Goal: Navigation & Orientation: Understand site structure

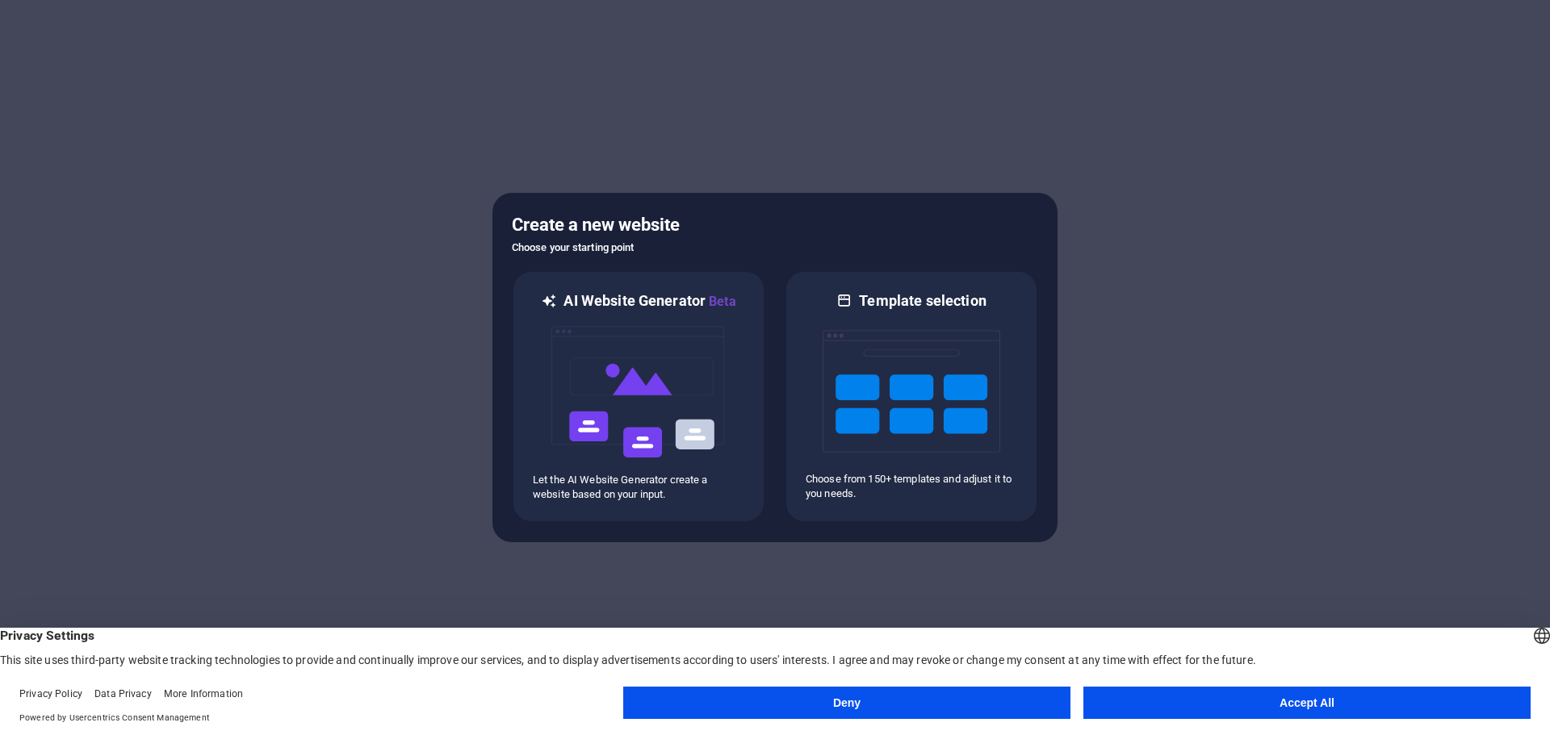
click at [919, 705] on button "Deny" at bounding box center [846, 703] width 447 height 32
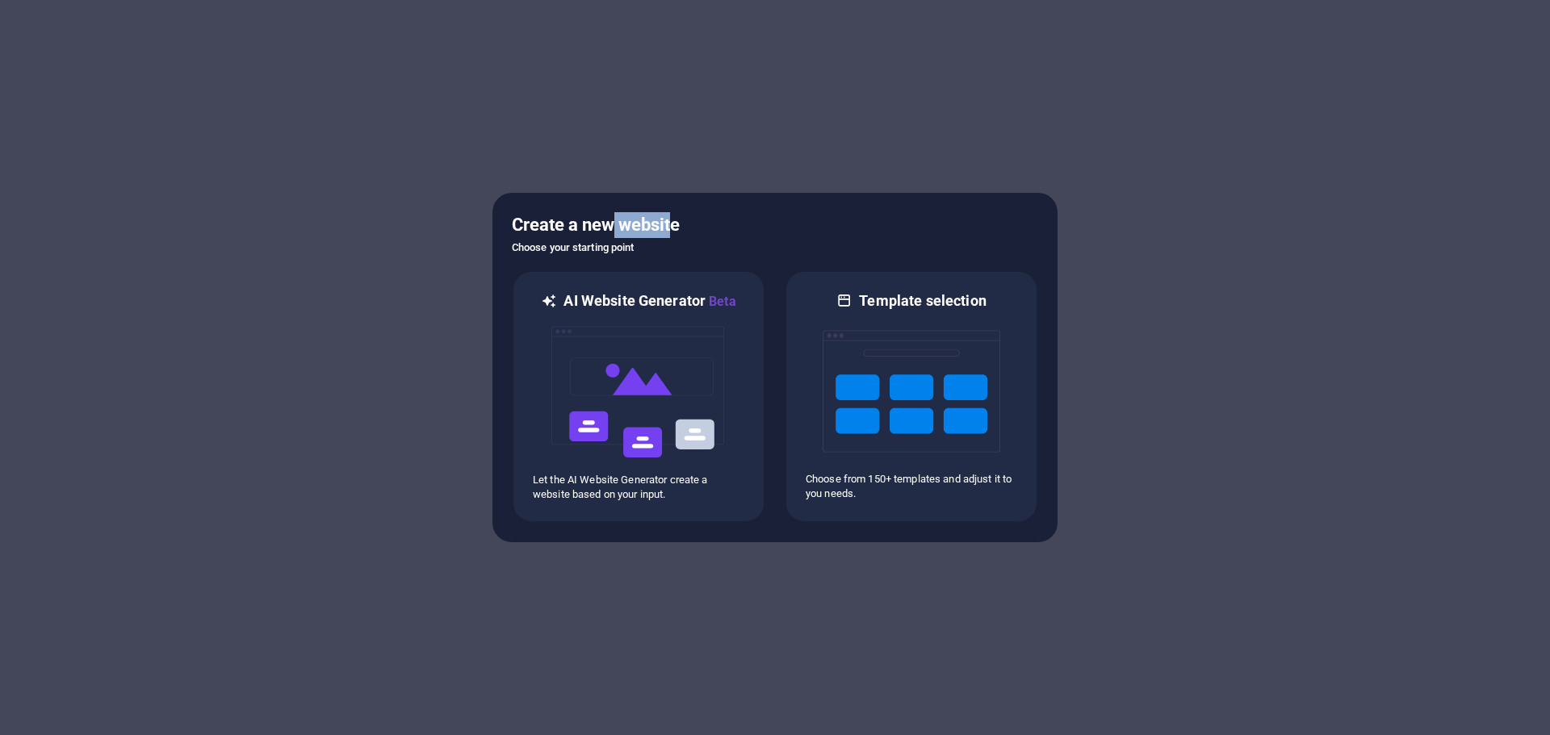
drag, startPoint x: 676, startPoint y: 216, endPoint x: 611, endPoint y: 220, distance: 64.8
click at [617, 220] on h5 "Create a new website" at bounding box center [775, 225] width 526 height 26
click at [711, 217] on h5 "Create a new website" at bounding box center [775, 225] width 526 height 26
click at [686, 467] on img at bounding box center [639, 392] width 178 height 161
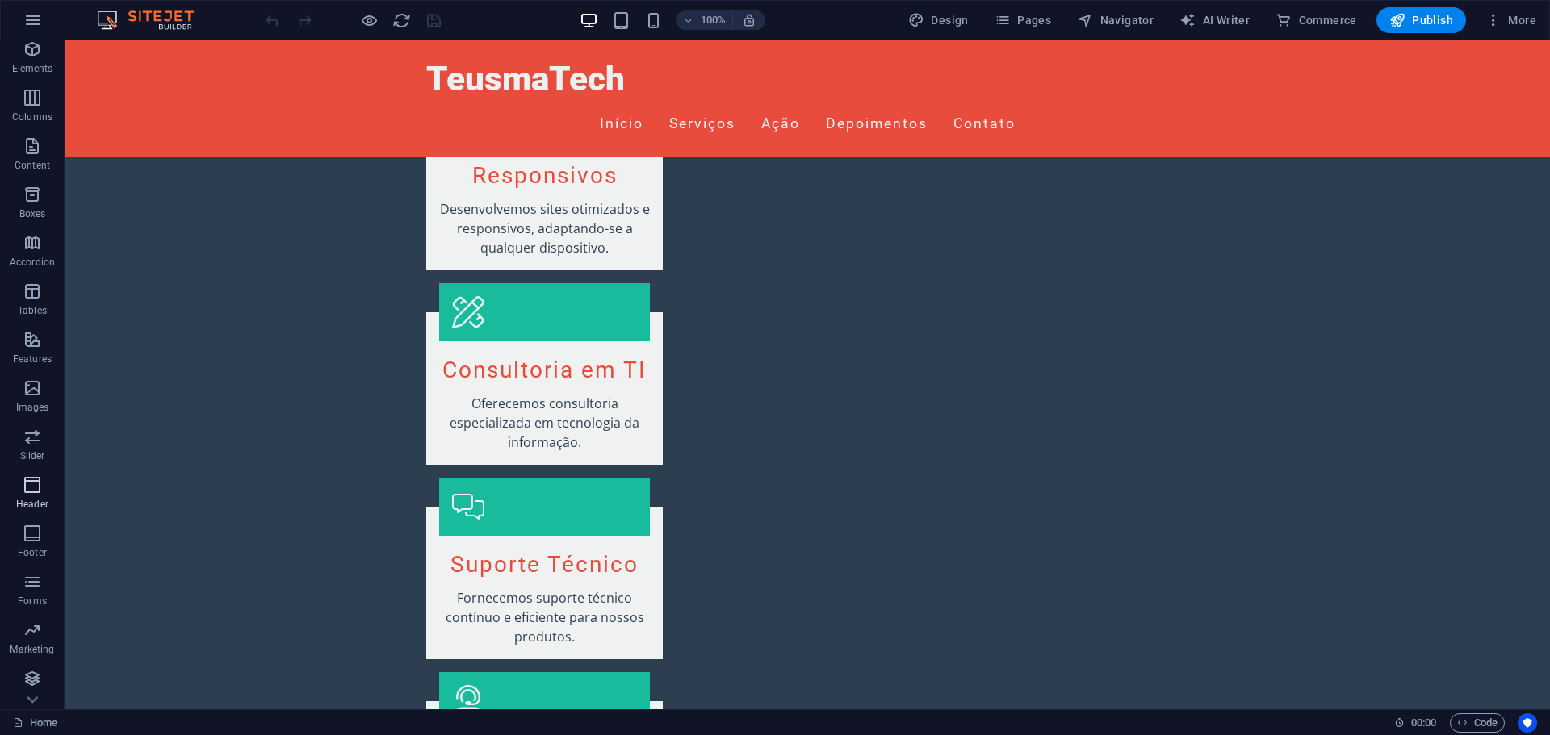
scroll to position [106, 0]
click at [31, 681] on icon "button" at bounding box center [32, 677] width 19 height 19
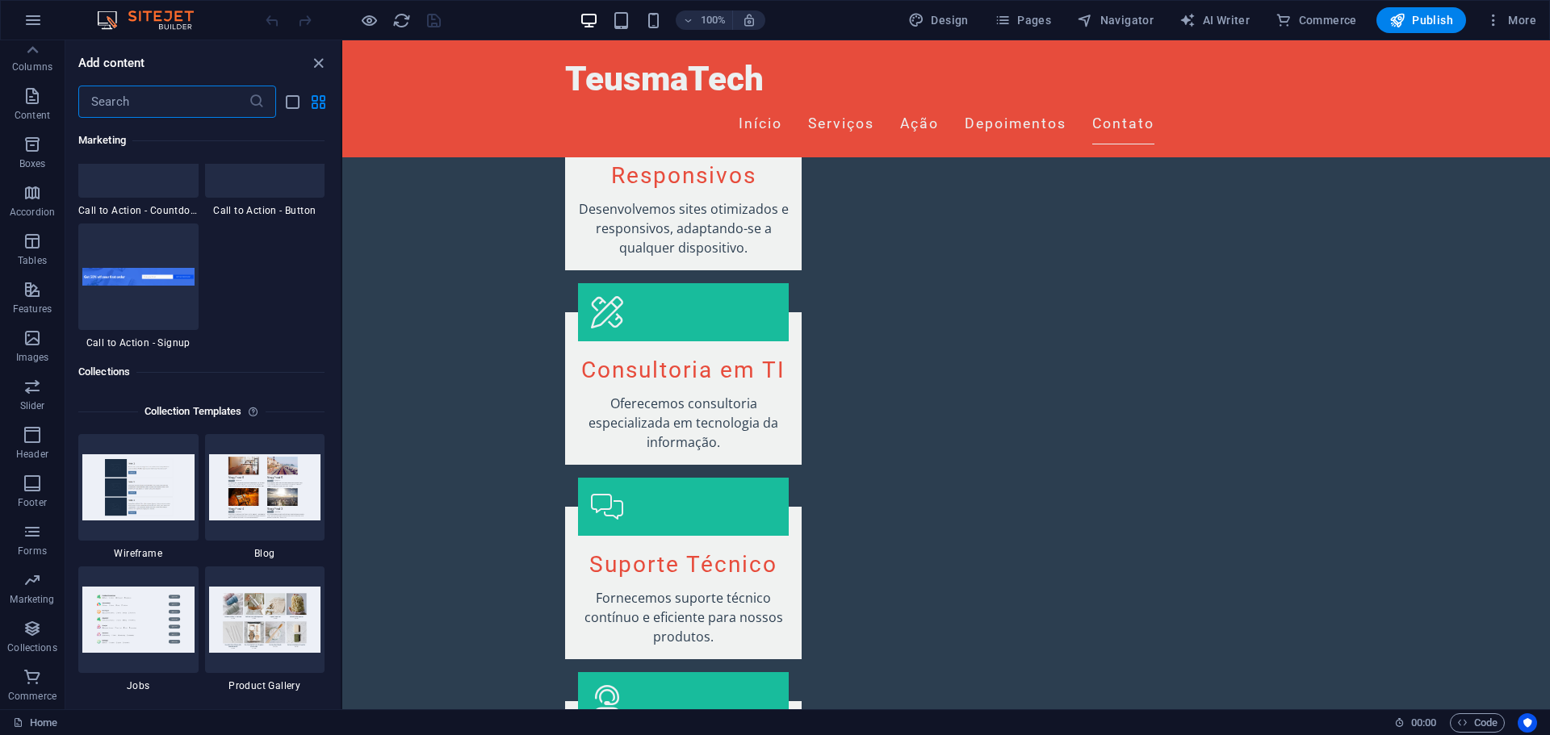
scroll to position [15556, 0]
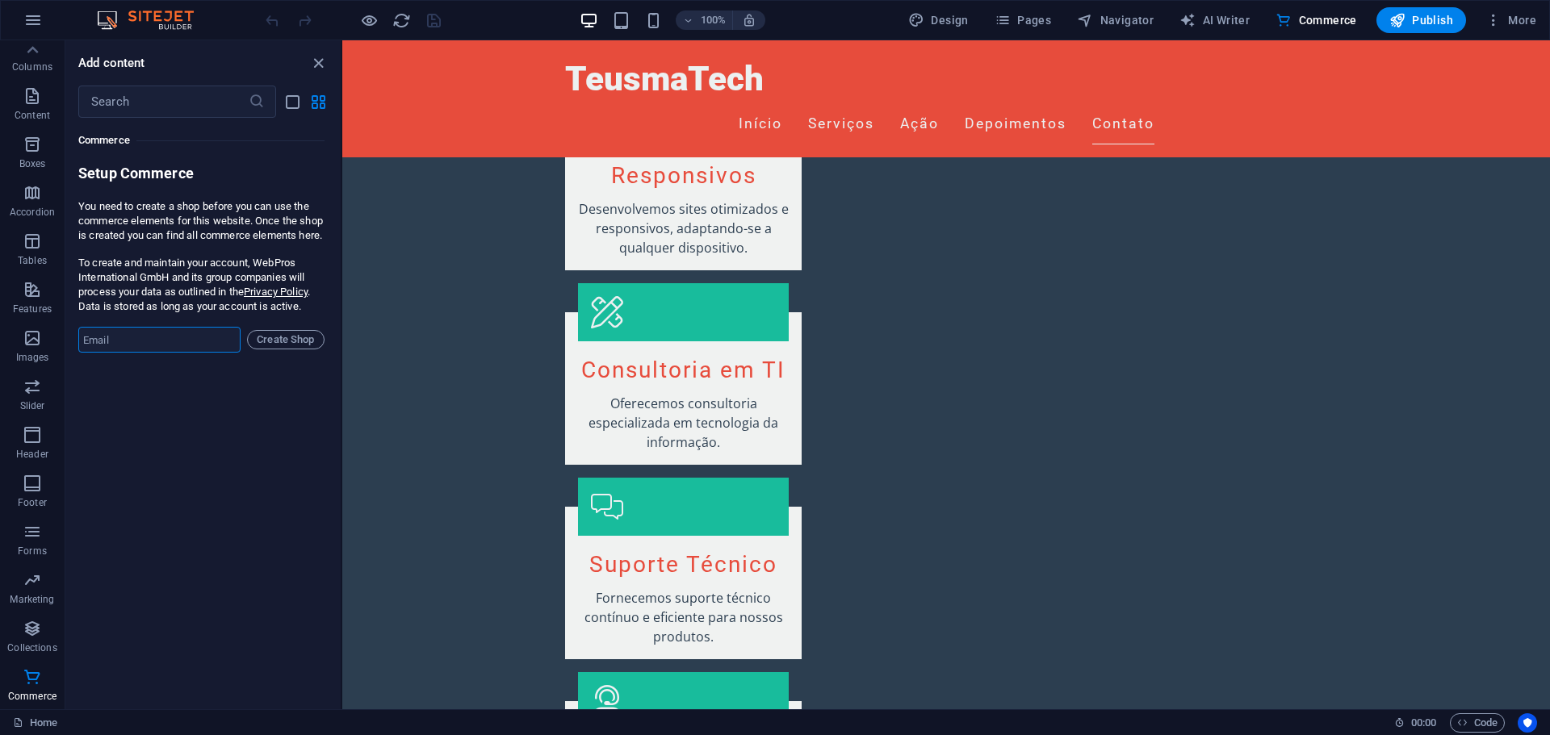
click at [136, 353] on input "email" at bounding box center [159, 340] width 162 height 26
drag, startPoint x: 105, startPoint y: 429, endPoint x: 116, endPoint y: 418, distance: 15.4
click at [105, 429] on div "Favorites 1 Star Headline 1 Star Container Elements 1 Star Headline 1 Star Text…" at bounding box center [202, 407] width 275 height 579
click at [25, 410] on p "Features" at bounding box center [32, 414] width 39 height 13
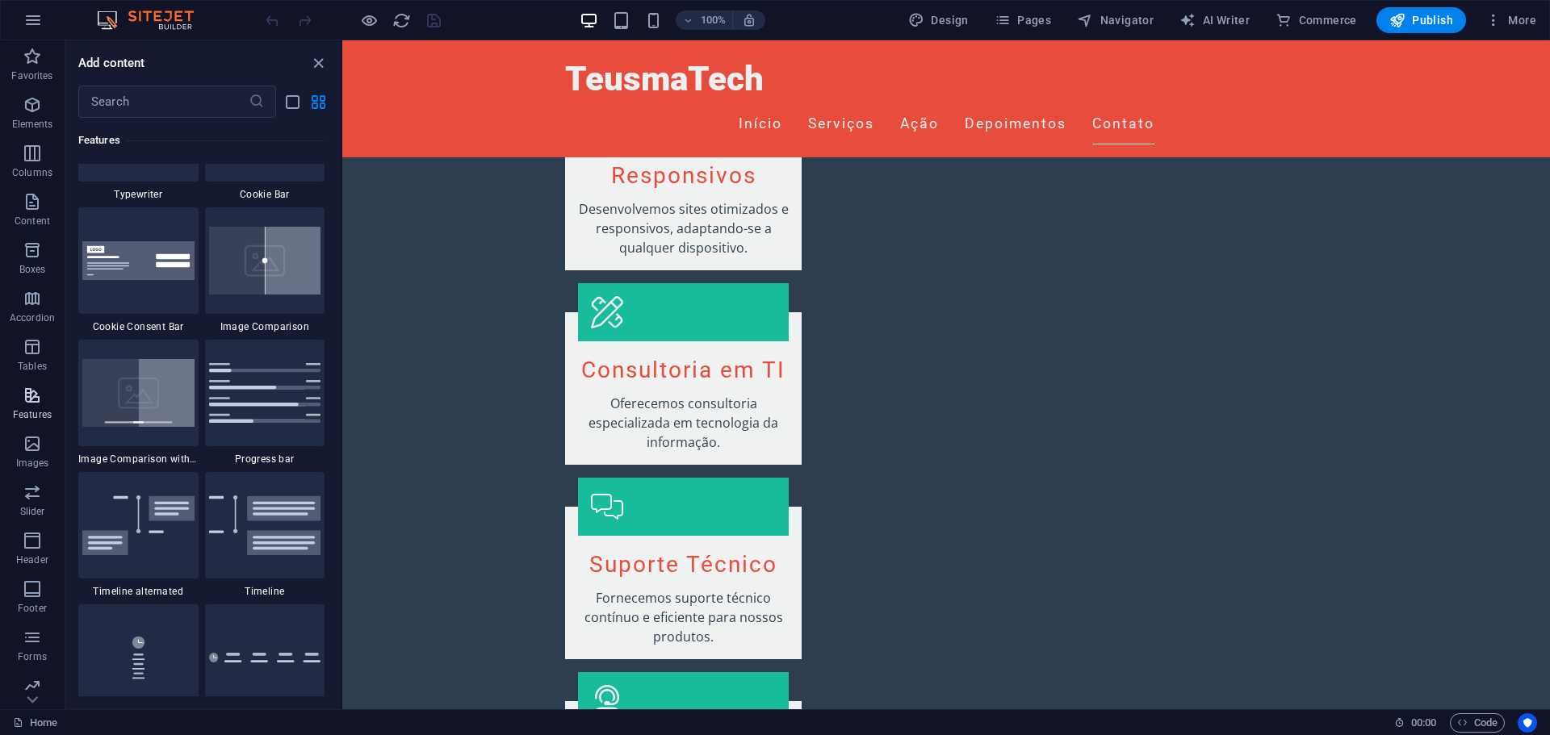
scroll to position [6292, 0]
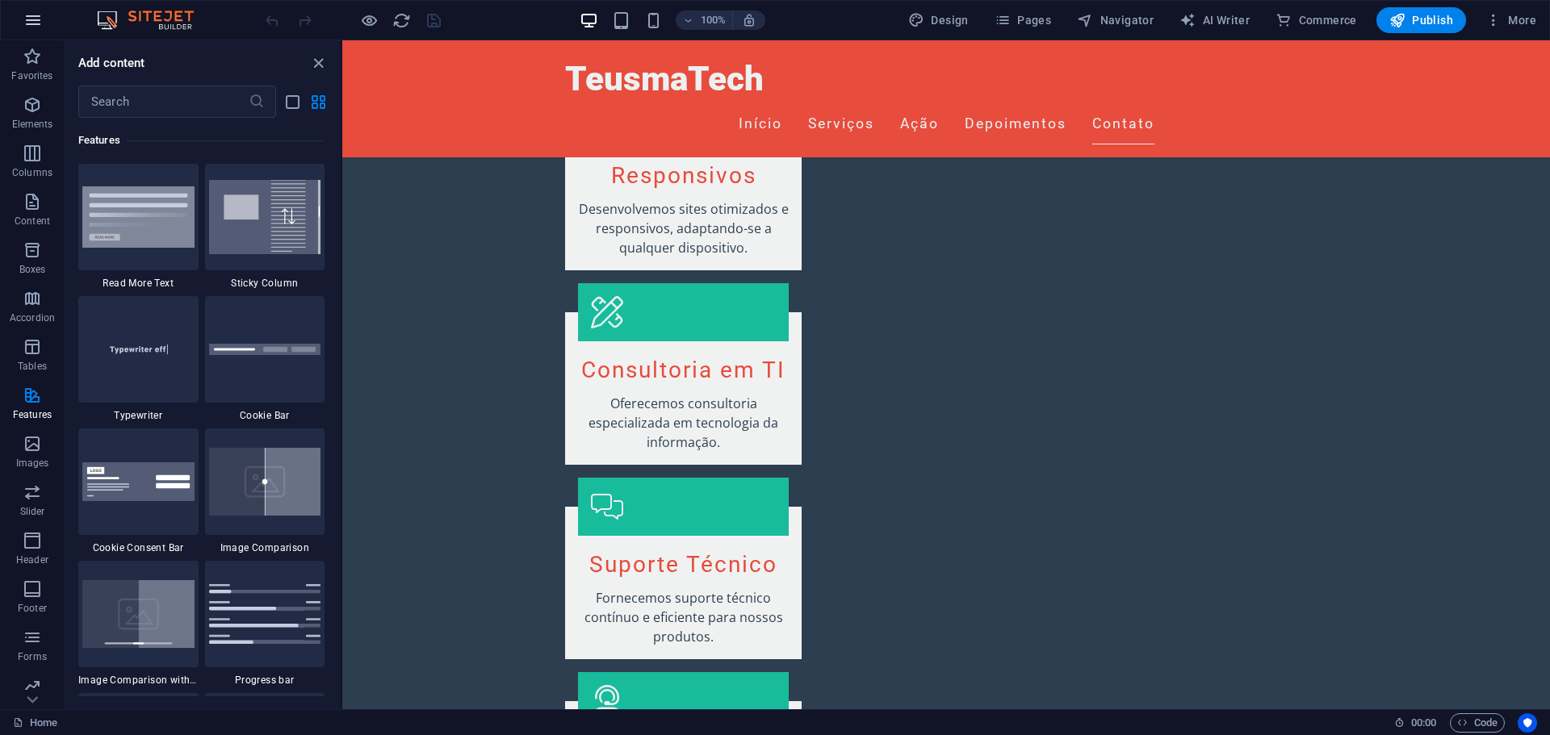
click at [25, 27] on icon "button" at bounding box center [32, 19] width 19 height 19
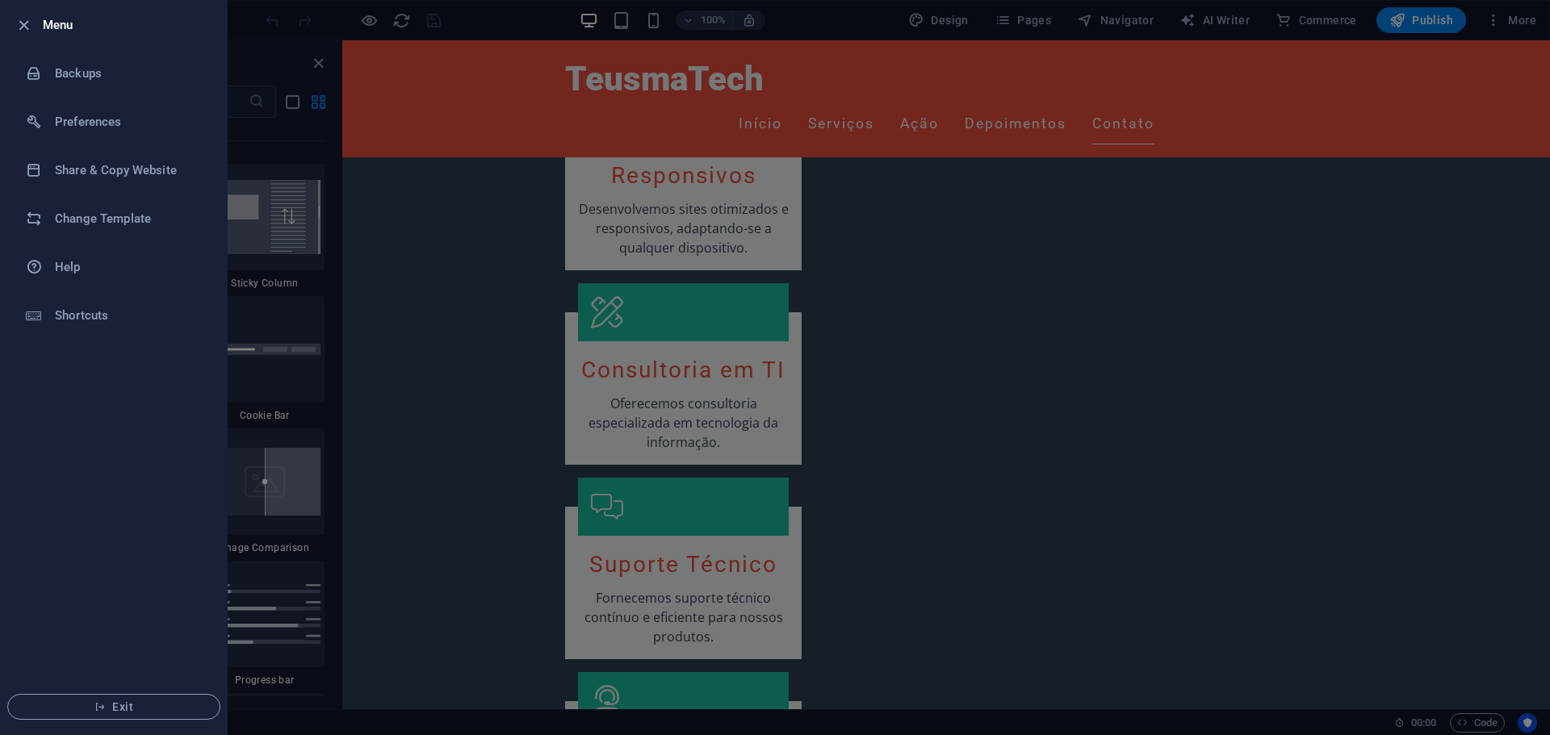
click at [291, 302] on div at bounding box center [775, 367] width 1550 height 735
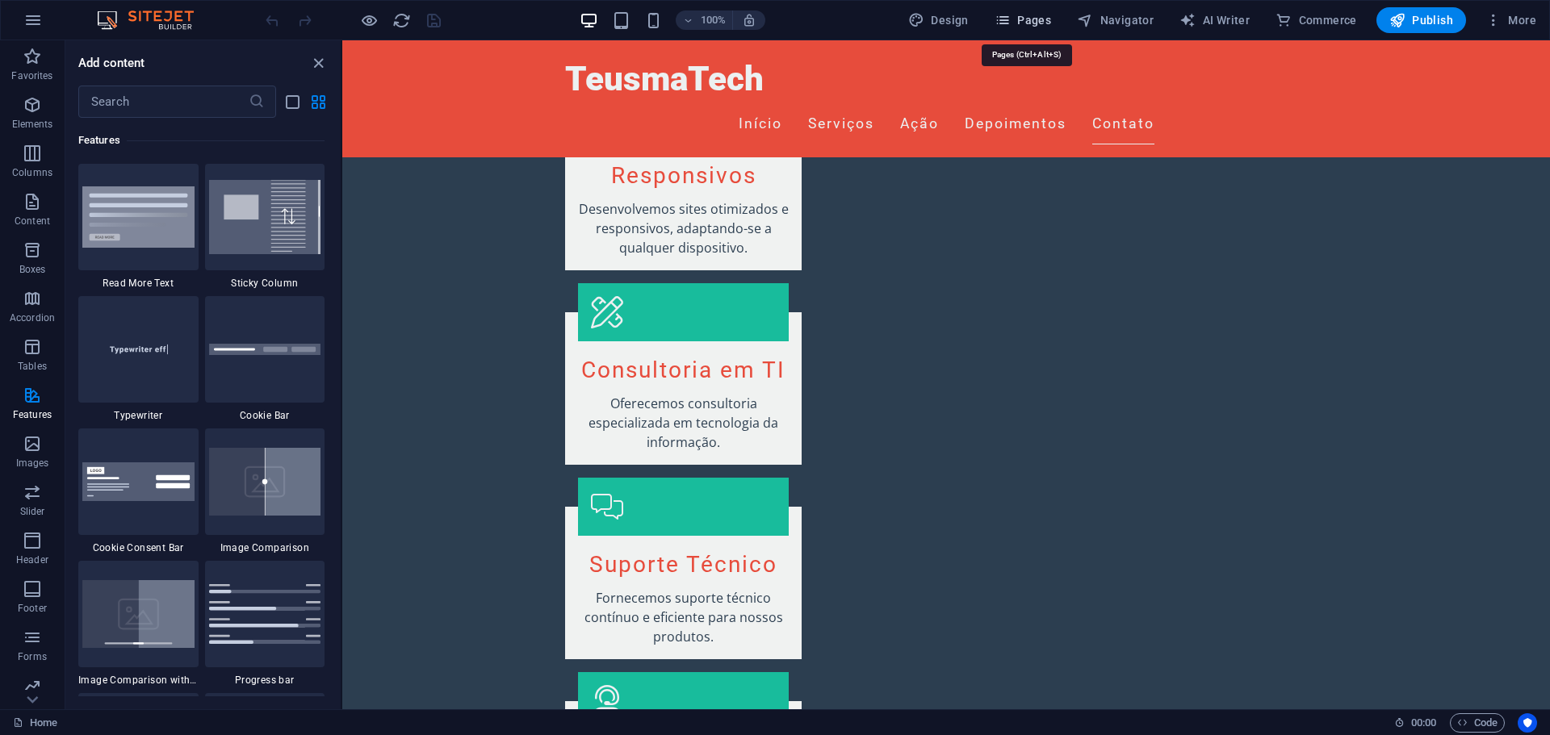
click at [1032, 17] on span "Pages" at bounding box center [1023, 20] width 57 height 16
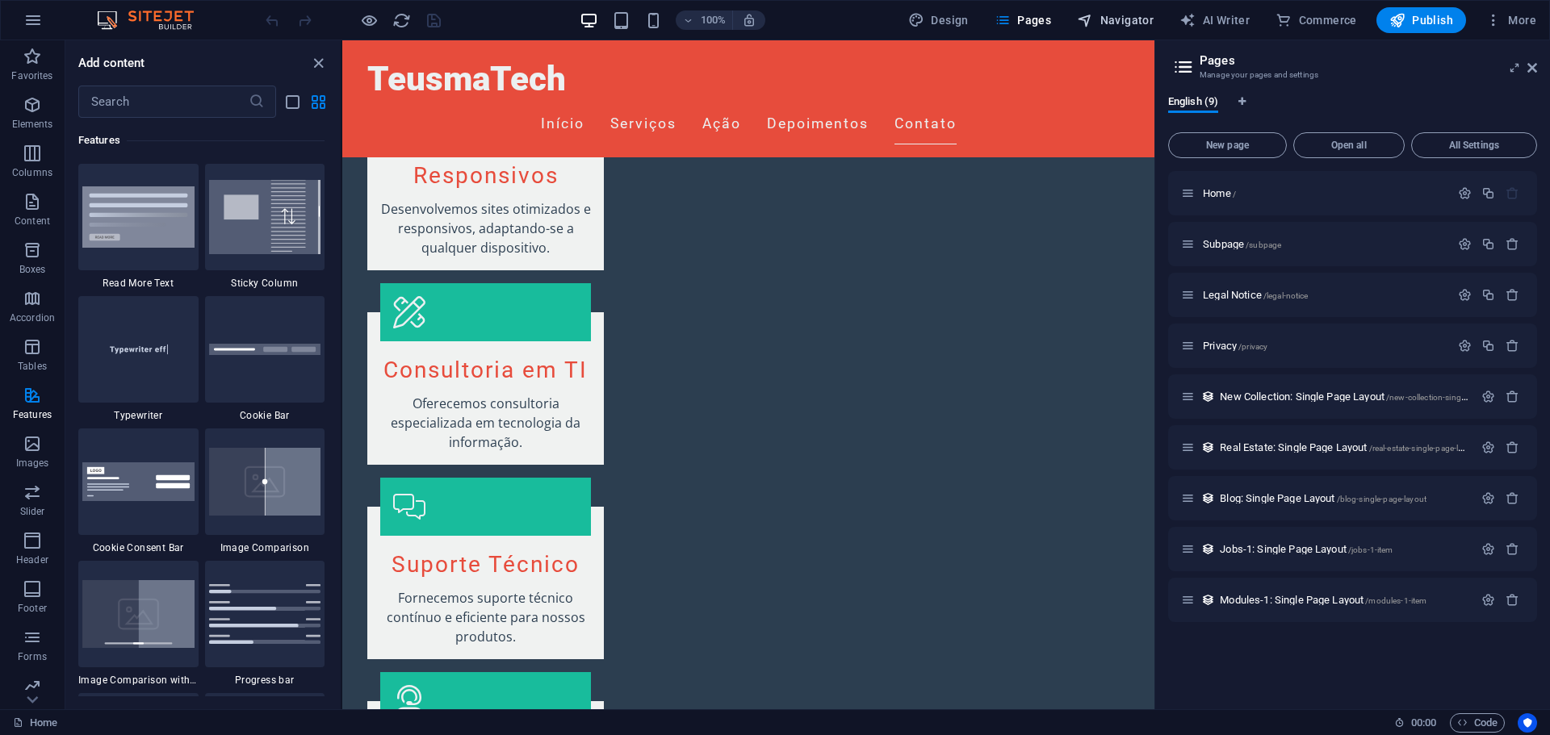
click at [1142, 22] on span "Navigator" at bounding box center [1115, 20] width 77 height 16
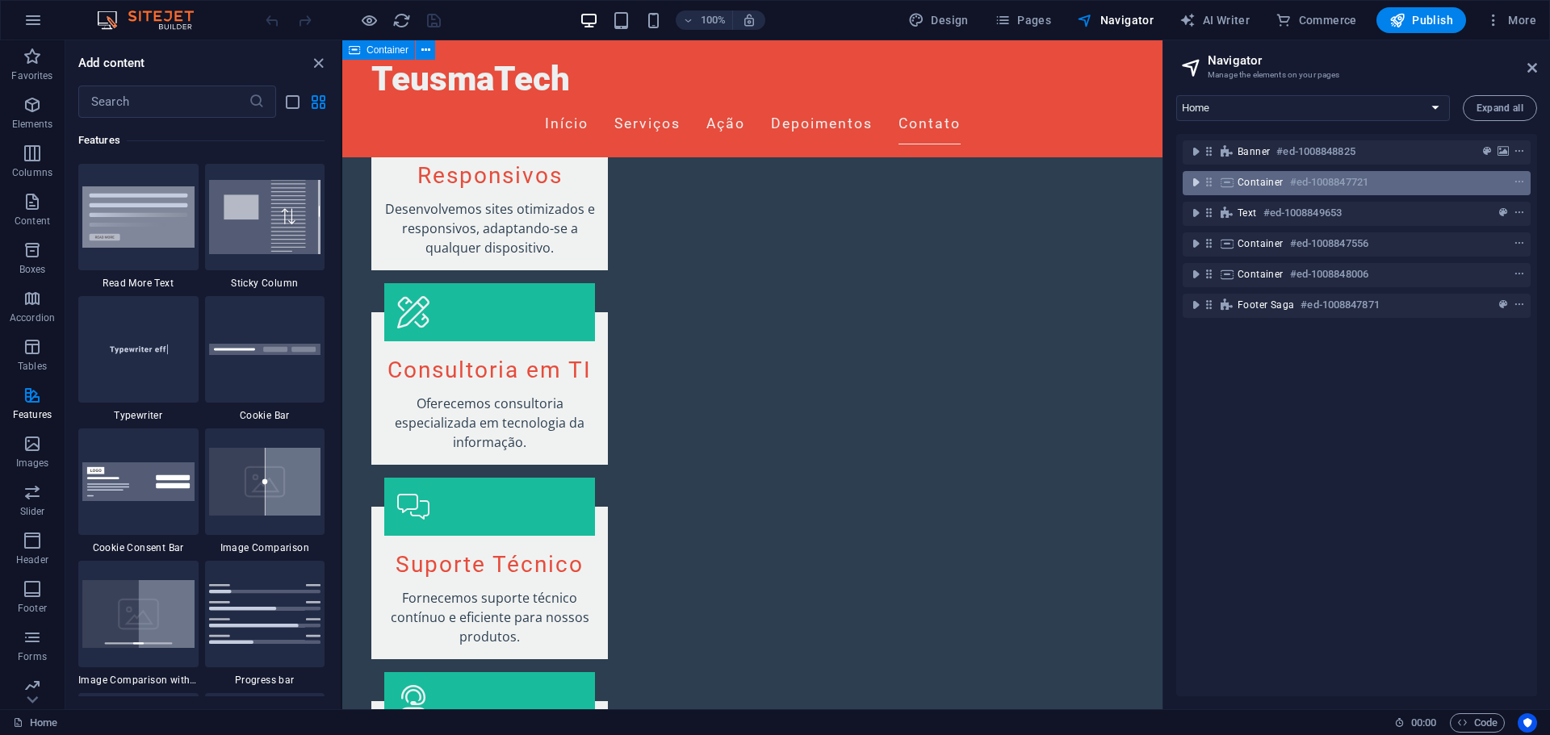
click at [1196, 185] on icon "toggle-expand" at bounding box center [1195, 182] width 16 height 16
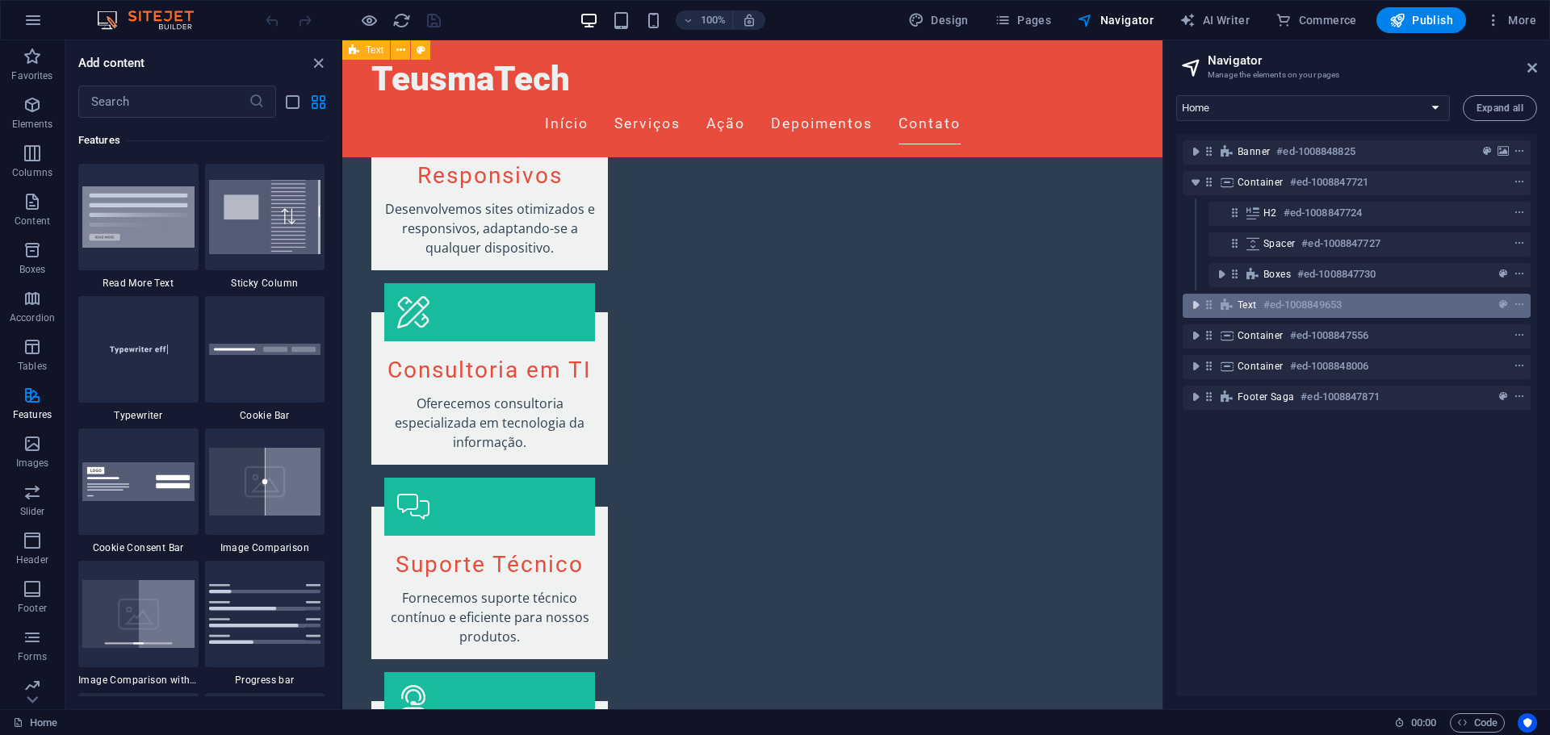
click at [1196, 310] on icon "toggle-expand" at bounding box center [1195, 305] width 16 height 16
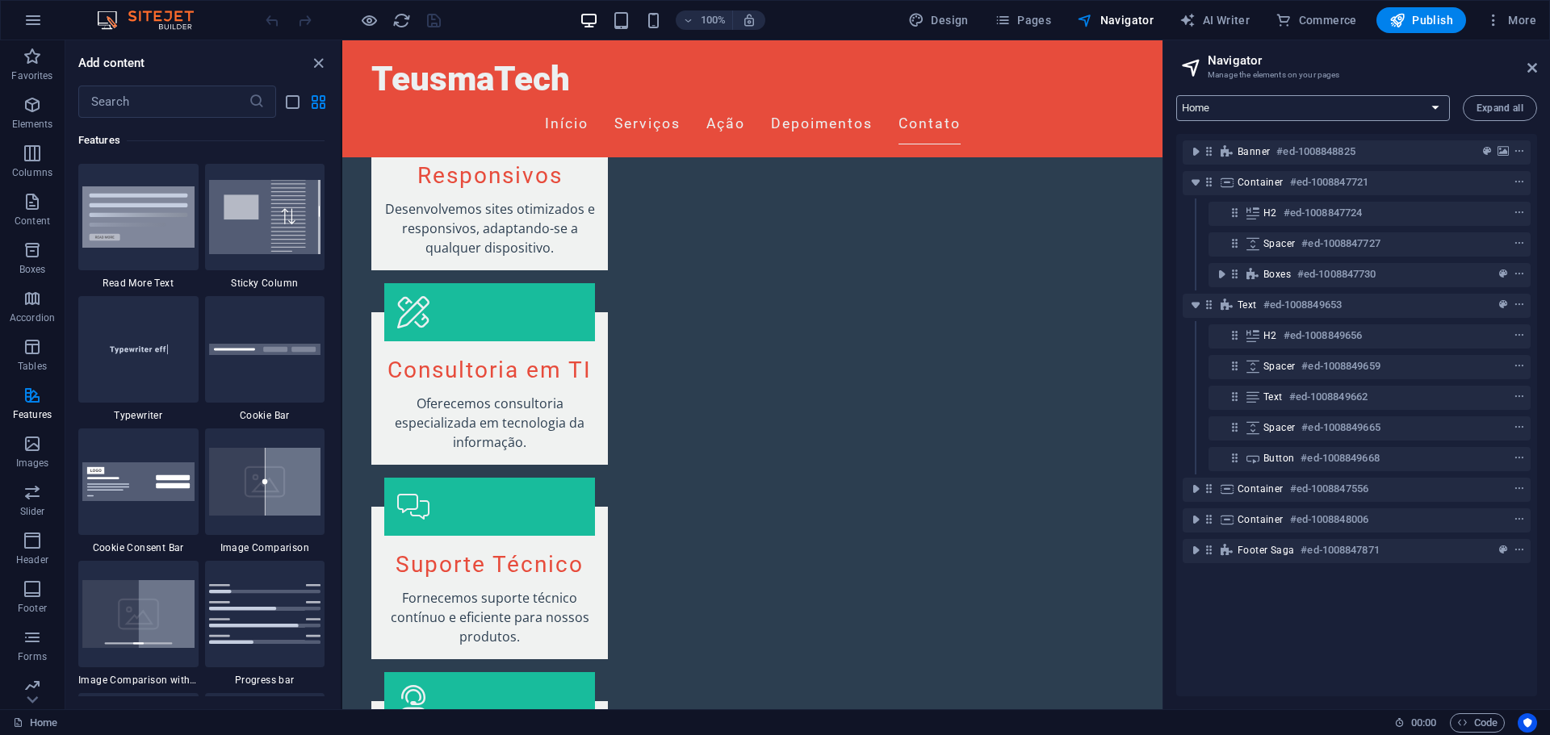
click at [1372, 105] on select "Home Subpage Legal Notice Privacy New Collection: Single Page Layout Real Estat…" at bounding box center [1313, 108] width 274 height 26
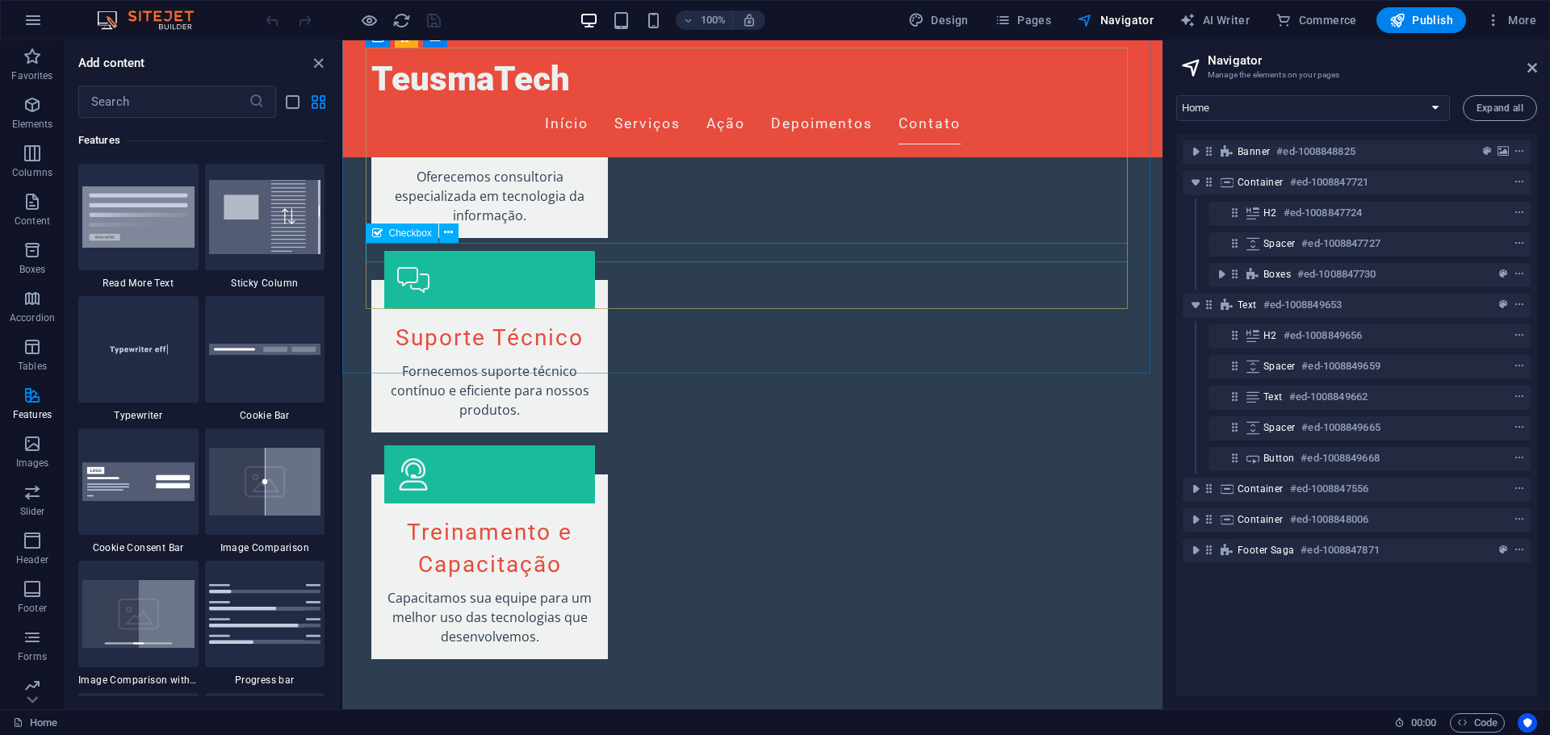
scroll to position [1438, 0]
